Goal: Information Seeking & Learning: Learn about a topic

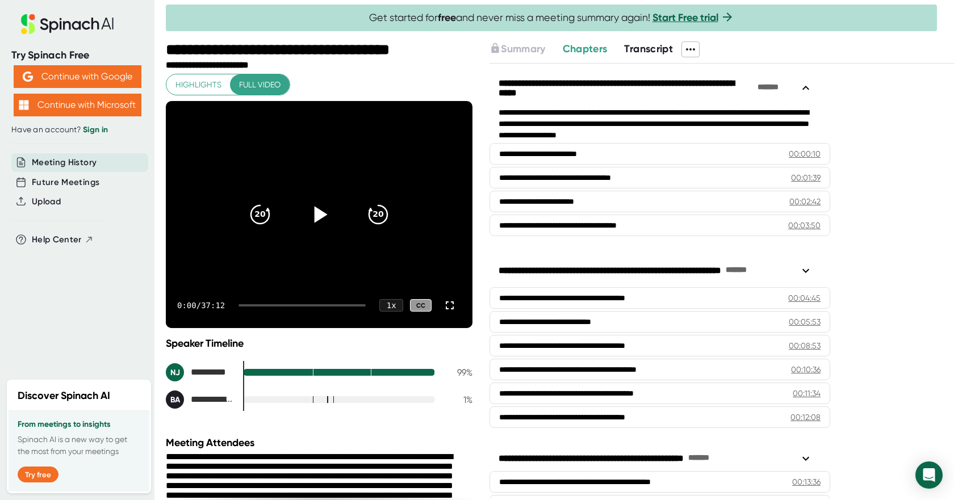
click at [315, 214] on icon at bounding box center [321, 214] width 13 height 16
click at [264, 79] on span "Full video" at bounding box center [259, 85] width 41 height 14
click at [315, 213] on icon at bounding box center [321, 214] width 13 height 16
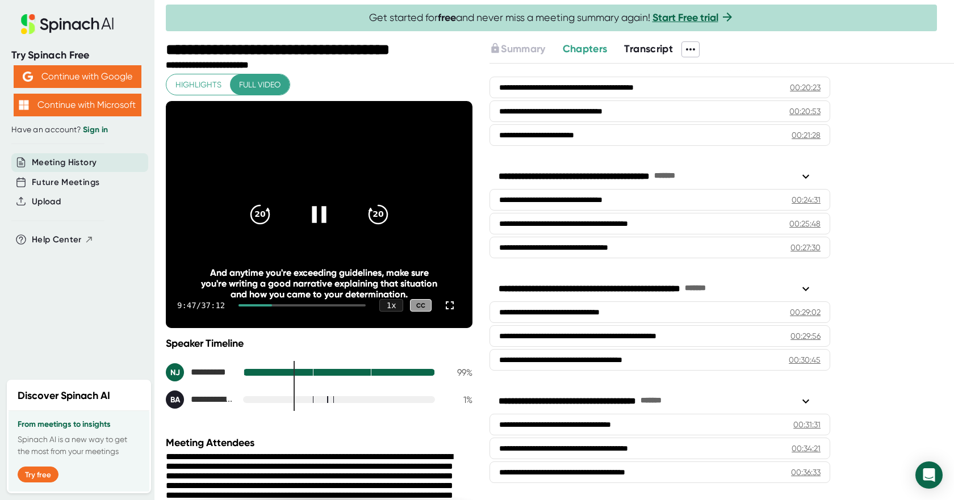
click at [458, 245] on video at bounding box center [319, 214] width 307 height 227
click at [322, 205] on icon at bounding box center [319, 214] width 28 height 28
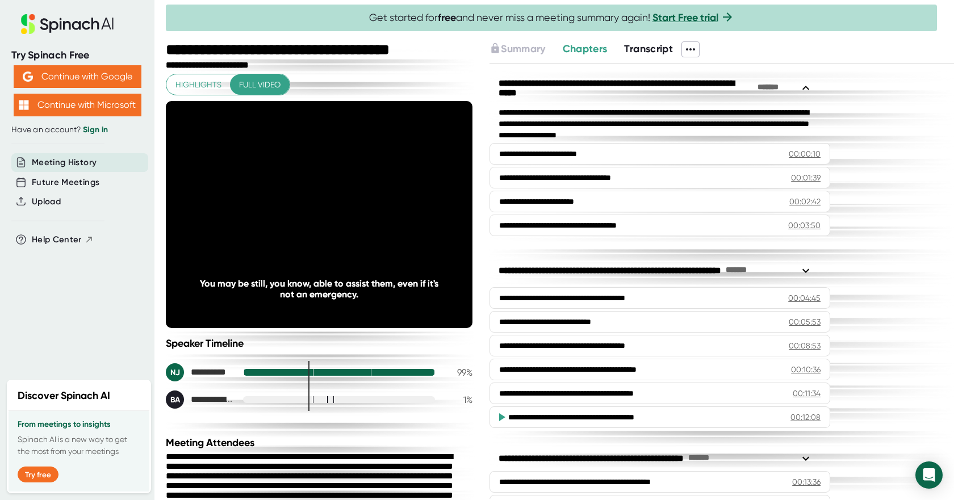
scroll to position [483, 0]
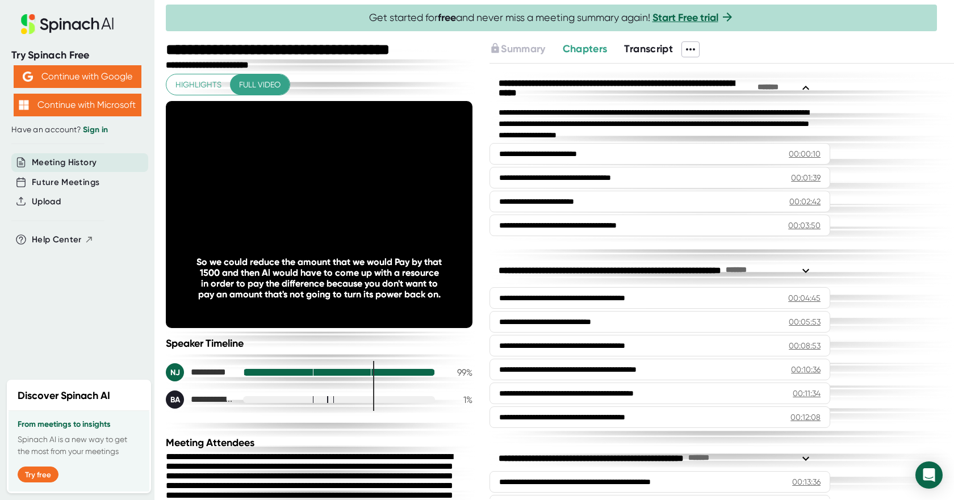
scroll to position [483, 0]
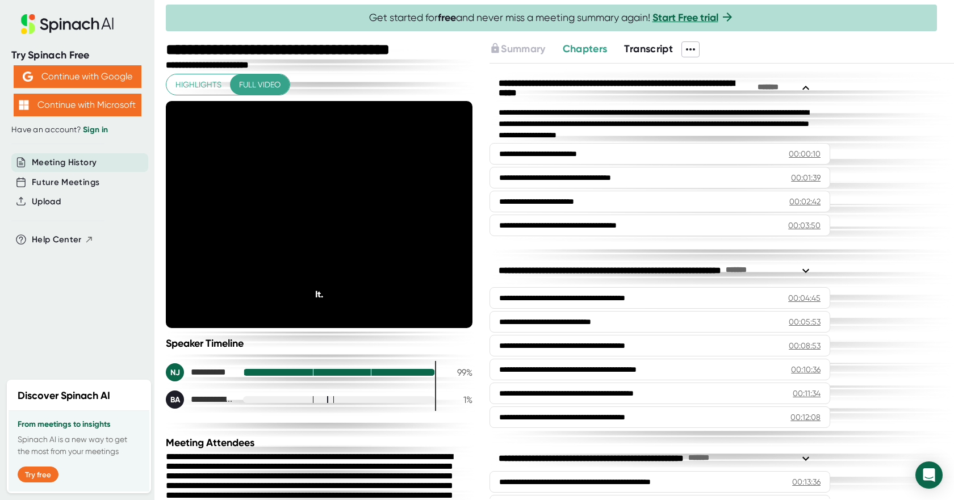
scroll to position [483, 0]
